Goal: Information Seeking & Learning: Learn about a topic

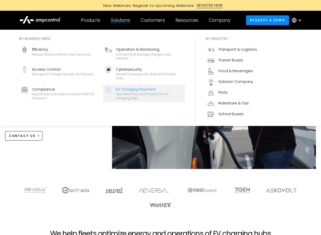
click at [116, 95] on div "Seamless Payment Process for EV Charging Sites" at bounding box center [149, 96] width 67 height 8
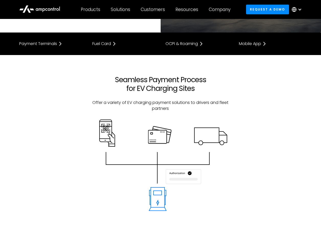
scroll to position [94, 0]
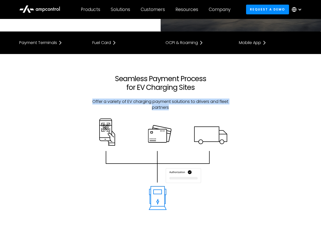
drag, startPoint x: 104, startPoint y: 101, endPoint x: 182, endPoint y: 109, distance: 78.2
click at [182, 109] on div "Seamless Payment Process for EV Charging Sites Offer a variety of EV charging p…" at bounding box center [160, 101] width 293 height 54
click at [182, 109] on p "Offer a variety of EV charging payment solutions to drivers and fleet partners" at bounding box center [160, 105] width 136 height 12
drag, startPoint x: 182, startPoint y: 109, endPoint x: 171, endPoint y: 94, distance: 18.2
click at [171, 94] on div "Seamless Payment Process for EV Charging Sites Offer a variety of EV charging p…" at bounding box center [160, 96] width 146 height 44
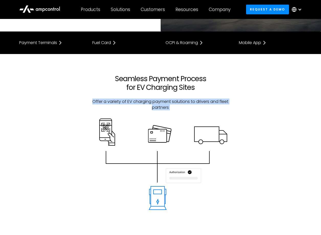
click at [211, 94] on div "Seamless Payment Process for EV Charging Sites Offer a variety of EV charging p…" at bounding box center [160, 96] width 146 height 44
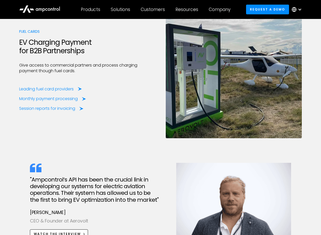
scroll to position [689, 0]
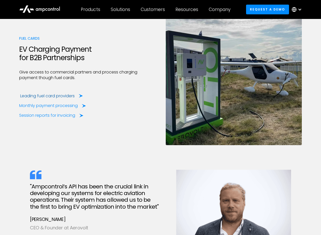
click at [61, 93] on div "Leading fuel card providers" at bounding box center [47, 96] width 55 height 6
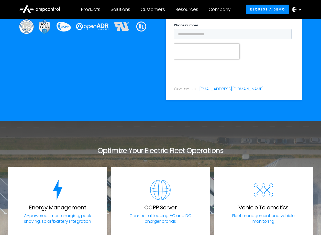
scroll to position [856, 0]
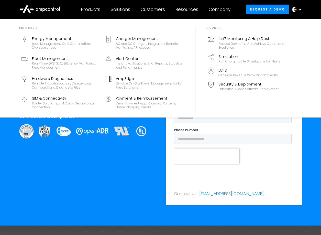
click at [93, 9] on div "Products" at bounding box center [90, 10] width 19 height 6
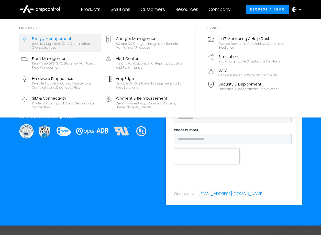
click at [70, 43] on div "Load management, cost optimization, oversubscription" at bounding box center [65, 46] width 67 height 8
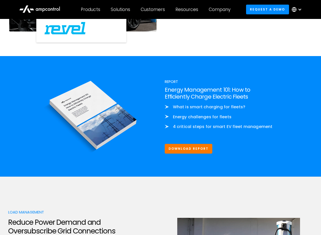
scroll to position [483, 0]
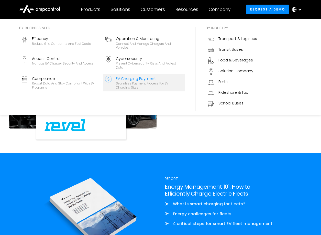
click at [142, 79] on div "EV Charging Payment" at bounding box center [149, 79] width 67 height 6
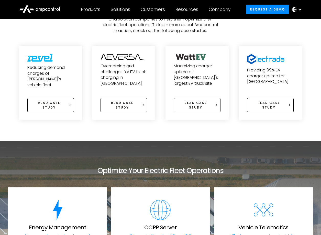
scroll to position [1991, 0]
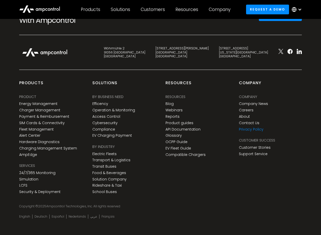
click at [251, 127] on link "Privacy Policy" at bounding box center [251, 129] width 25 height 4
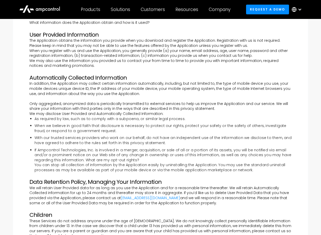
scroll to position [55, 0]
